Goal: Purchase product/service

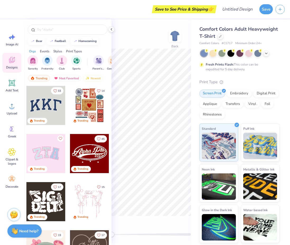
click at [50, 16] on div "Save to See Price & Shipping 👉" at bounding box center [111, 9] width 207 height 18
click at [58, 42] on div "football" at bounding box center [60, 40] width 11 height 3
type input "football"
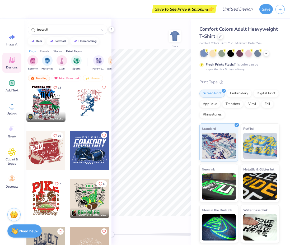
scroll to position [381, 0]
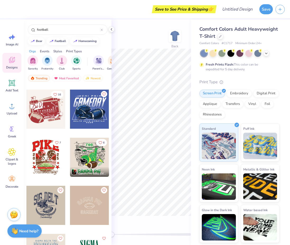
click at [86, 150] on div at bounding box center [89, 157] width 39 height 39
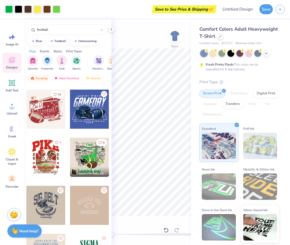
click at [93, 116] on div at bounding box center [89, 108] width 39 height 39
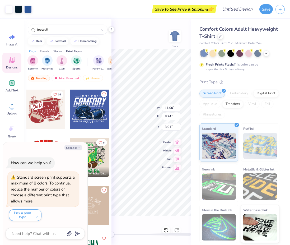
click at [96, 181] on div "6 [PERSON_NAME] Gamma Phi Beta, [GEOGRAPHIC_DATA][US_STATE]" at bounding box center [90, 161] width 40 height 48
type textarea "x"
type input "11.61"
type input "13.00"
type input "3.00"
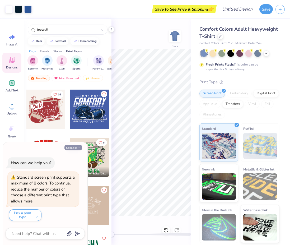
click at [78, 146] on button "Collapse" at bounding box center [73, 148] width 18 height 6
type textarea "x"
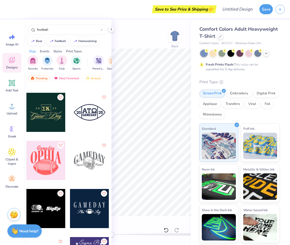
scroll to position [1675, 0]
